Goal: Check status: Check status

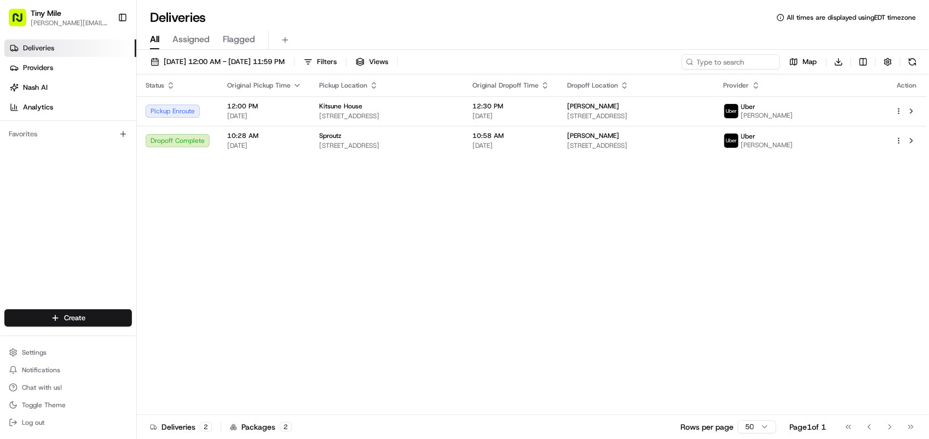
click at [299, 285] on div "Status Original Pickup Time Pickup Location Original Dropoff Time Dropoff Locat…" at bounding box center [532, 244] width 790 height 340
click at [910, 108] on button at bounding box center [911, 111] width 13 height 13
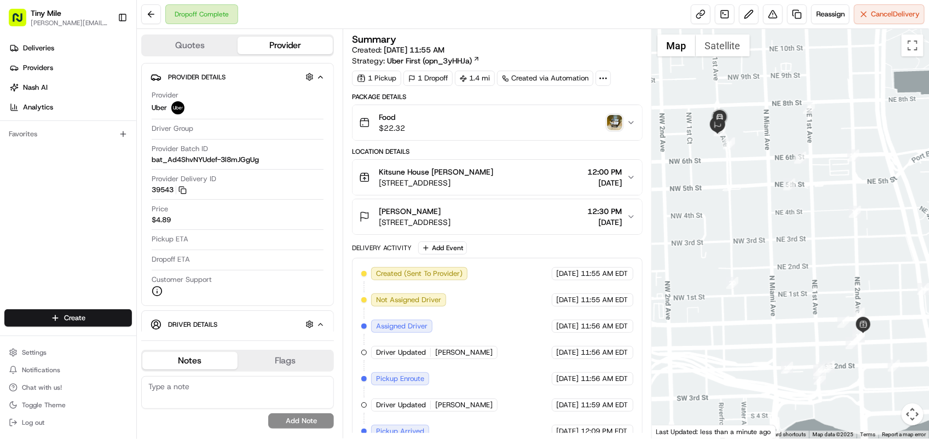
click at [611, 121] on img "button" at bounding box center [614, 122] width 15 height 15
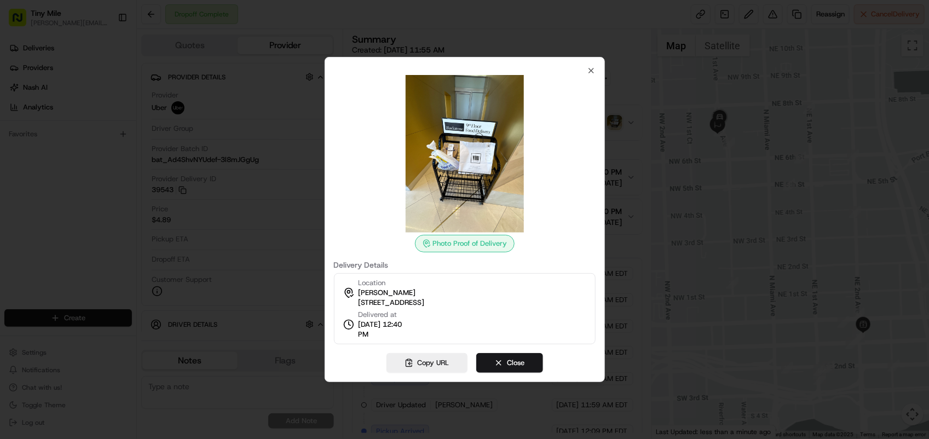
click at [689, 122] on div at bounding box center [464, 219] width 929 height 439
